Goal: Find specific page/section: Find specific page/section

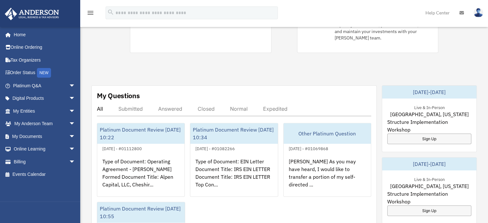
scroll to position [192, 0]
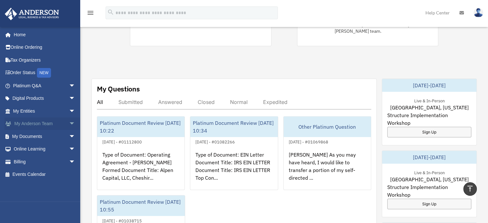
click at [69, 124] on span "arrow_drop_down" at bounding box center [75, 123] width 13 height 13
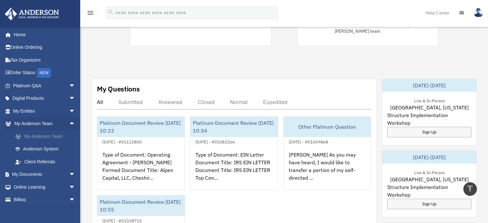
click at [29, 139] on link "My Anderson Team" at bounding box center [47, 136] width 76 height 13
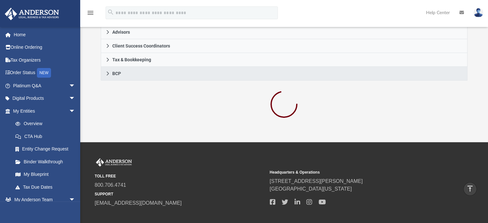
scroll to position [192, 0]
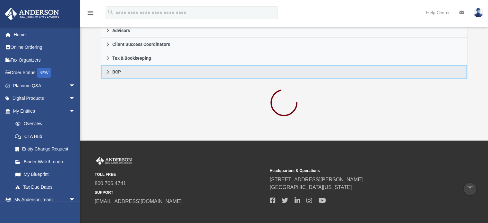
click at [109, 72] on icon at bounding box center [107, 72] width 4 height 4
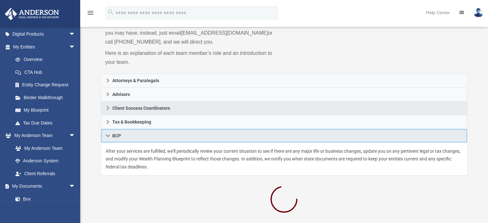
scroll to position [64, 0]
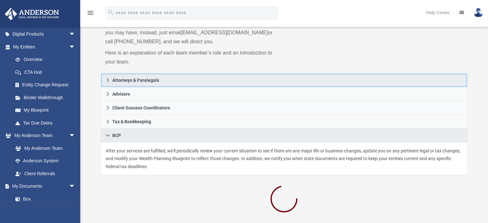
click at [108, 79] on icon at bounding box center [107, 80] width 4 height 4
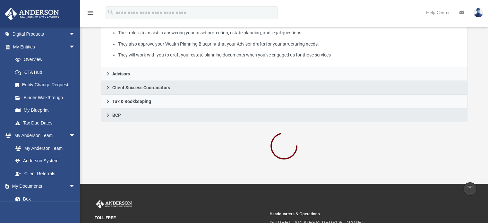
scroll to position [160, 0]
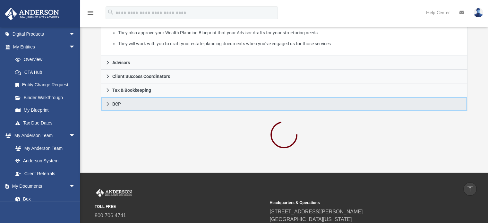
click at [108, 103] on icon at bounding box center [107, 104] width 2 height 4
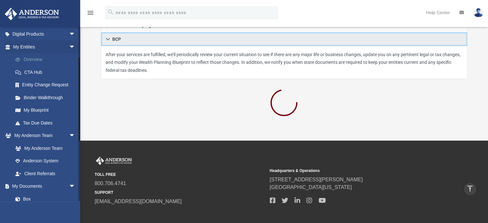
scroll to position [32, 0]
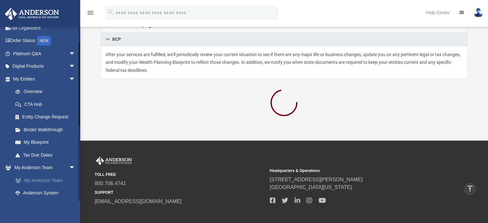
click at [40, 176] on link "My Anderson Team" at bounding box center [47, 180] width 76 height 13
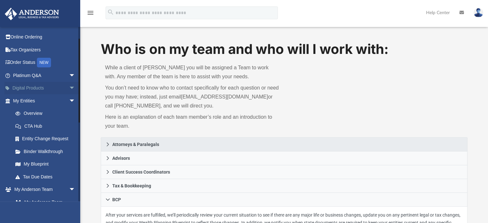
scroll to position [0, 0]
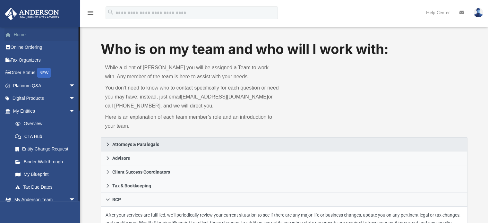
click at [22, 33] on link "Home" at bounding box center [44, 34] width 80 height 13
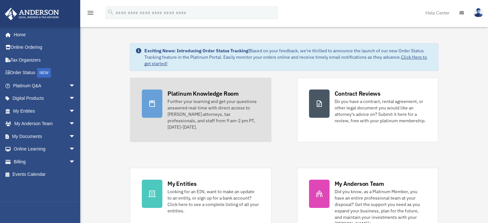
click at [210, 112] on div "Further your learning and get your questions answered real-time with direct acc…" at bounding box center [213, 114] width 92 height 32
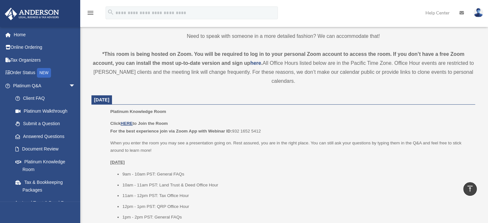
scroll to position [192, 0]
